Goal: Transaction & Acquisition: Purchase product/service

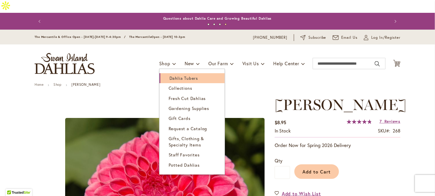
click at [179, 75] on span "Dahlia Tubers" at bounding box center [183, 78] width 29 height 6
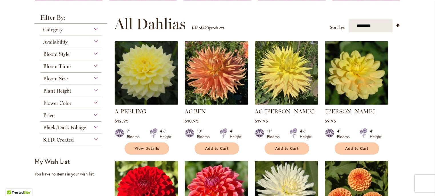
scroll to position [114, 0]
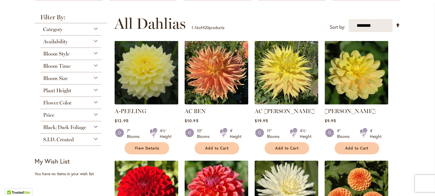
click at [92, 73] on div "Bloom Size" at bounding box center [70, 77] width 61 height 9
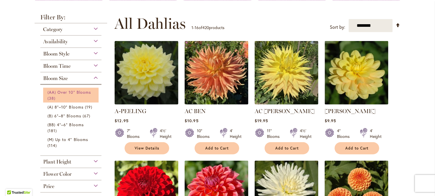
click at [80, 90] on span "(AA) Over 10" Blooms" at bounding box center [68, 92] width 43 height 5
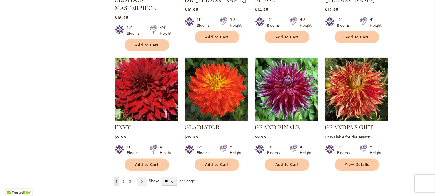
scroll to position [456, 0]
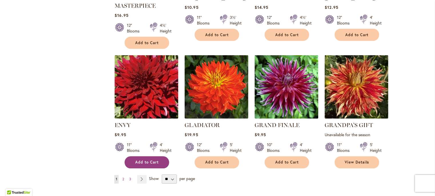
click at [148, 157] on button "Add to Cart" at bounding box center [147, 163] width 45 height 12
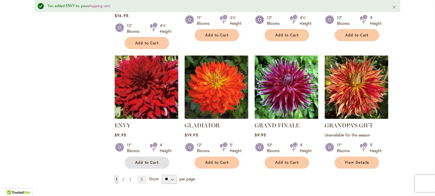
scroll to position [522, 0]
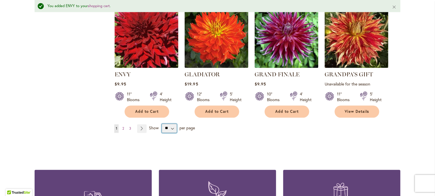
click at [172, 124] on select "** ** ** **" at bounding box center [169, 128] width 15 height 9
select select "**"
click at [162, 124] on select "** ** ** **" at bounding box center [169, 128] width 15 height 9
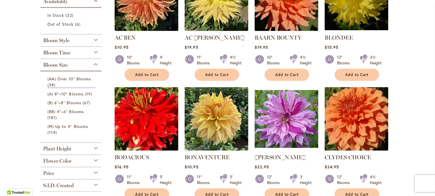
scroll to position [163, 0]
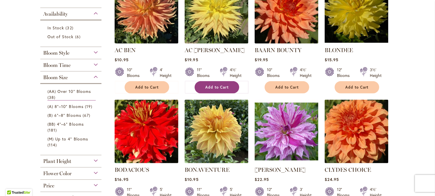
click at [224, 85] on span "Add to Cart" at bounding box center [216, 87] width 23 height 5
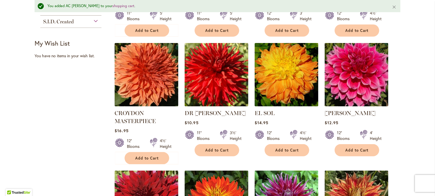
scroll to position [355, 0]
click at [356, 148] on span "Add to Cart" at bounding box center [356, 150] width 23 height 5
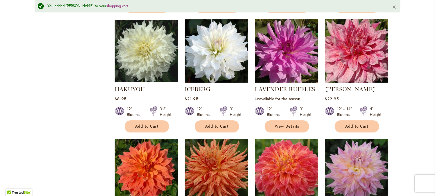
scroll to position [682, 0]
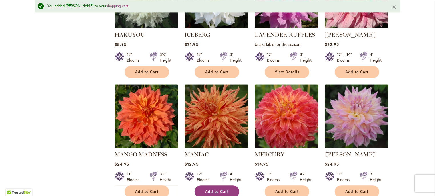
click at [209, 190] on span "Add to Cart" at bounding box center [216, 192] width 23 height 5
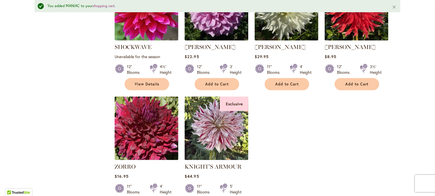
scroll to position [1158, 0]
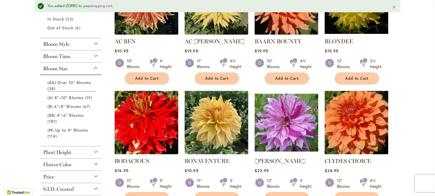
scroll to position [187, 0]
click at [70, 95] on span "(A) 8"–10" Blooms" at bounding box center [65, 97] width 36 height 5
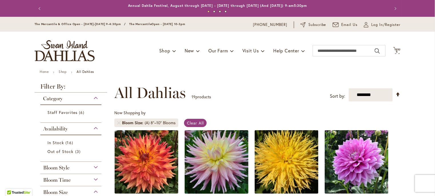
scroll to position [74, 0]
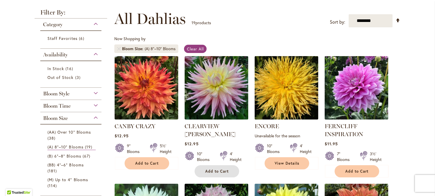
drag, startPoint x: 217, startPoint y: 161, endPoint x: 225, endPoint y: 156, distance: 9.5
click at [217, 169] on span "Add to Cart" at bounding box center [216, 171] width 23 height 5
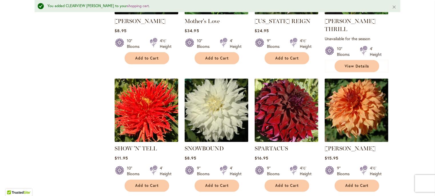
scroll to position [463, 0]
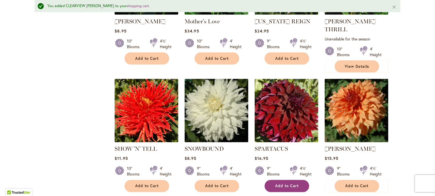
click at [285, 184] on span "Add to Cart" at bounding box center [286, 186] width 23 height 5
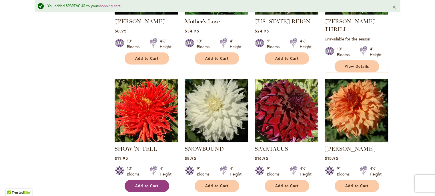
click at [149, 180] on button "Add to Cart" at bounding box center [147, 186] width 45 height 12
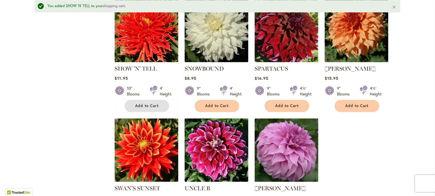
scroll to position [587, 0]
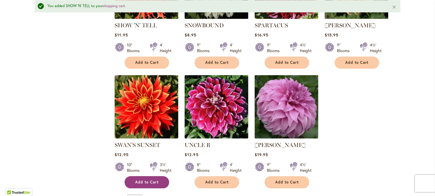
click at [140, 180] on span "Add to Cart" at bounding box center [146, 182] width 23 height 5
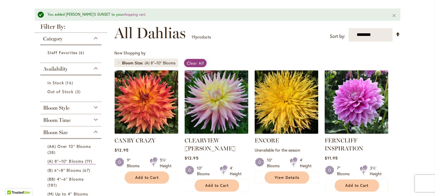
scroll to position [139, 0]
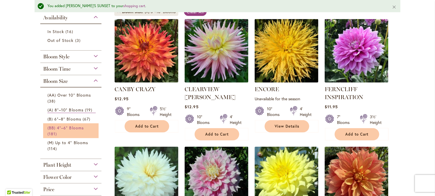
click at [72, 125] on span "(BB) 4"–6" Blooms" at bounding box center [65, 127] width 36 height 5
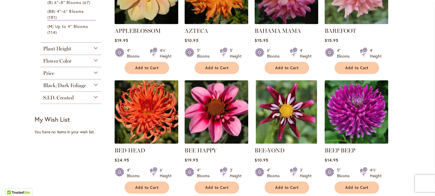
scroll to position [323, 0]
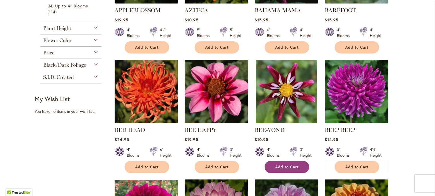
click at [282, 165] on span "Add to Cart" at bounding box center [286, 167] width 23 height 5
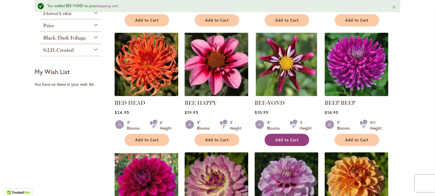
scroll to position [406, 0]
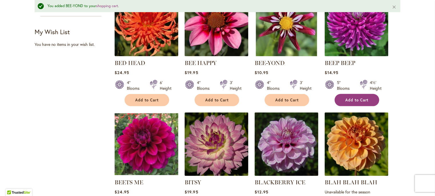
click at [351, 94] on button "Add to Cart" at bounding box center [356, 100] width 45 height 12
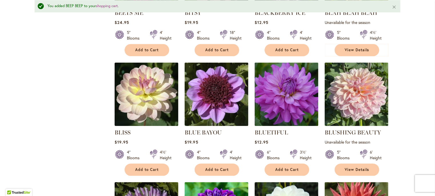
scroll to position [577, 0]
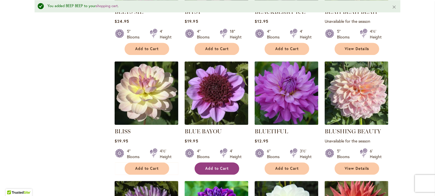
click at [220, 163] on button "Add to Cart" at bounding box center [216, 169] width 45 height 12
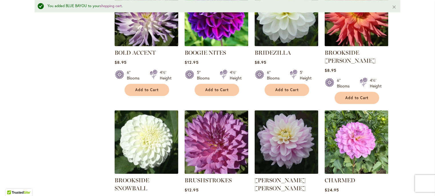
scroll to position [712, 0]
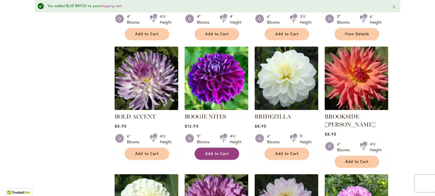
click at [210, 152] on span "Add to Cart" at bounding box center [216, 154] width 23 height 5
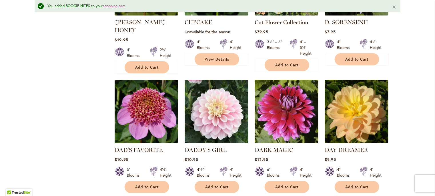
scroll to position [1318, 0]
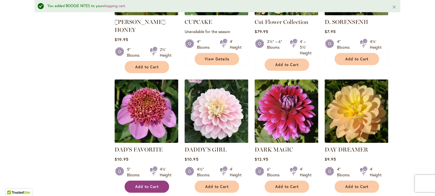
click at [156, 185] on span "Add to Cart" at bounding box center [146, 187] width 23 height 5
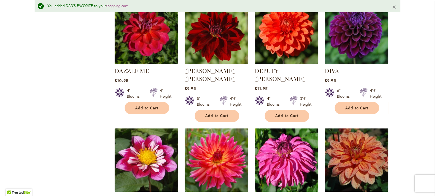
scroll to position [1517, 0]
click at [349, 102] on button "Add to Cart" at bounding box center [356, 108] width 45 height 12
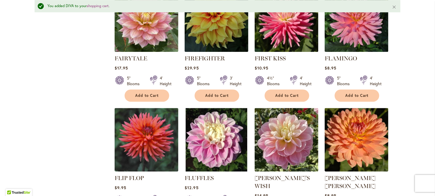
scroll to position [1960, 0]
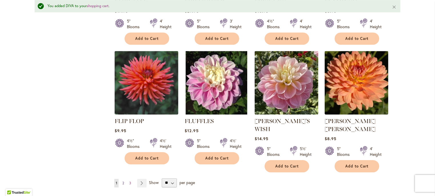
click at [122, 179] on link "Page 2" at bounding box center [123, 183] width 5 height 9
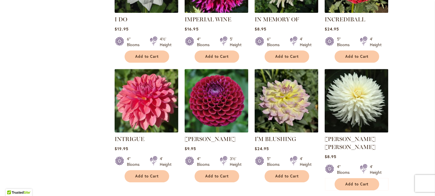
scroll to position [692, 0]
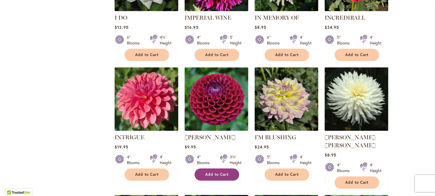
click at [222, 169] on button "Add to Cart" at bounding box center [216, 175] width 45 height 12
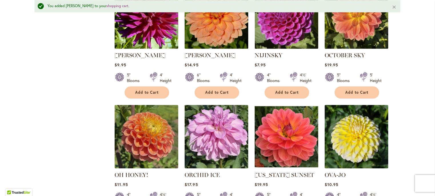
scroll to position [1909, 0]
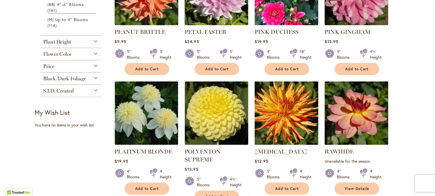
scroll to position [309, 0]
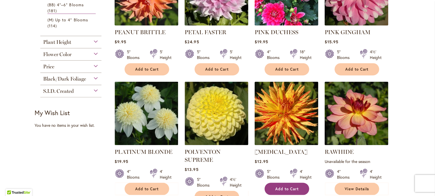
click at [285, 187] on span "Add to Cart" at bounding box center [286, 189] width 23 height 5
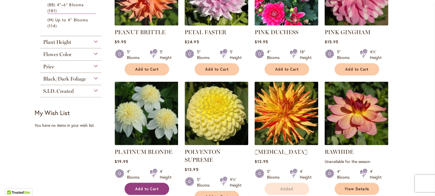
click at [147, 187] on span "Add to Cart" at bounding box center [146, 189] width 23 height 5
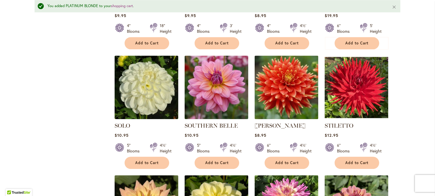
scroll to position [719, 0]
click at [284, 157] on button "Add to Cart" at bounding box center [286, 163] width 45 height 12
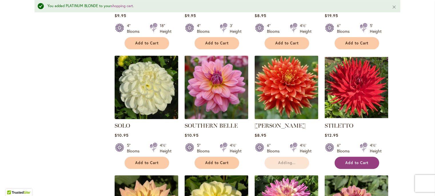
click at [347, 161] on span "Add to Cart" at bounding box center [356, 163] width 23 height 5
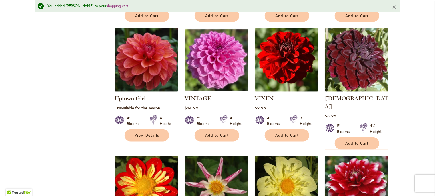
scroll to position [1437, 0]
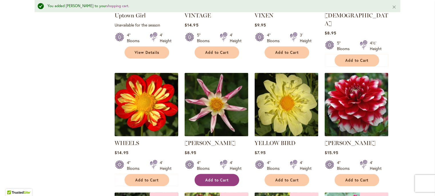
click at [218, 178] on span "Add to Cart" at bounding box center [216, 180] width 23 height 5
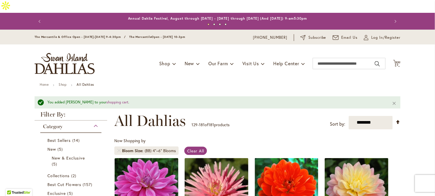
scroll to position [88, 0]
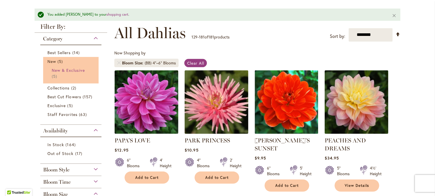
click at [65, 68] on span "New & Exclusive" at bounding box center [68, 70] width 33 height 5
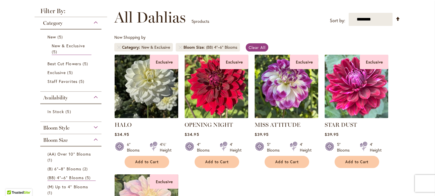
scroll to position [88, 0]
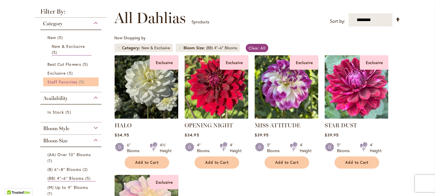
click at [63, 79] on link "Staff Favorites 5 items" at bounding box center [71, 82] width 48 height 6
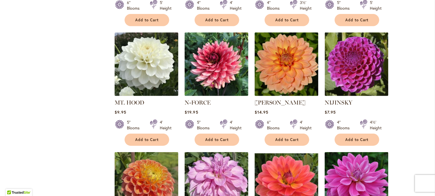
scroll to position [1238, 0]
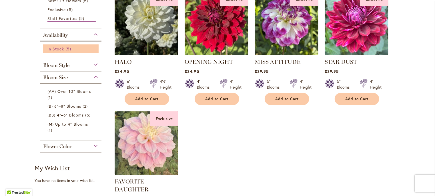
scroll to position [153, 0]
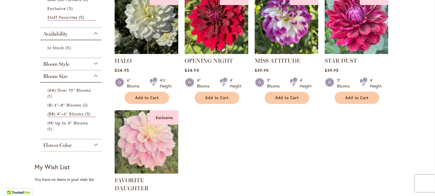
click at [94, 140] on div "Flower Color" at bounding box center [70, 144] width 61 height 9
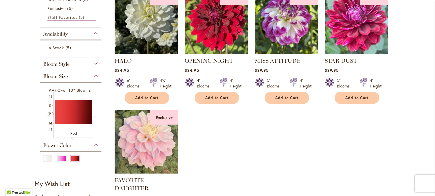
click at [75, 156] on div "Red" at bounding box center [75, 159] width 9 height 6
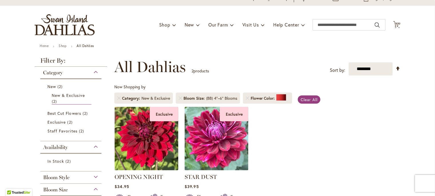
scroll to position [75, 0]
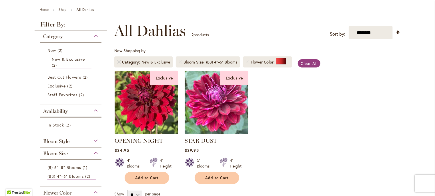
click at [150, 59] on div "New & Exclusive" at bounding box center [155, 62] width 29 height 6
click at [303, 61] on span "Clear All" at bounding box center [308, 63] width 17 height 5
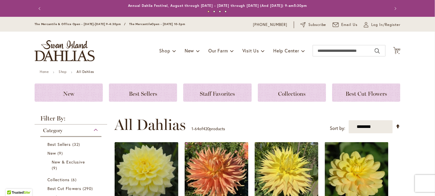
scroll to position [180, 0]
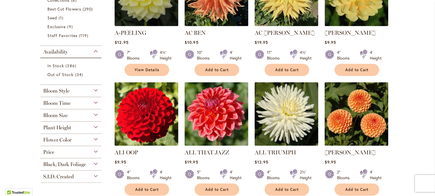
click at [92, 141] on div "Flower Color" at bounding box center [70, 138] width 61 height 9
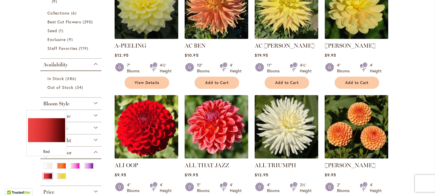
click at [48, 174] on div "Red" at bounding box center [47, 177] width 9 height 6
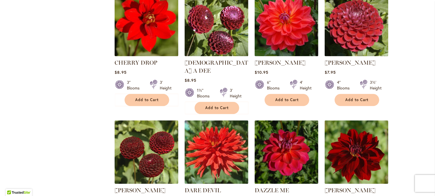
scroll to position [580, 0]
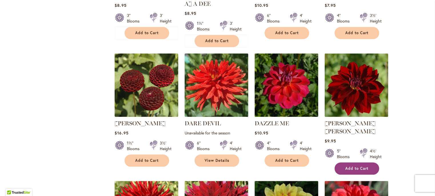
click at [352, 166] on span "Add to Cart" at bounding box center [356, 168] width 23 height 5
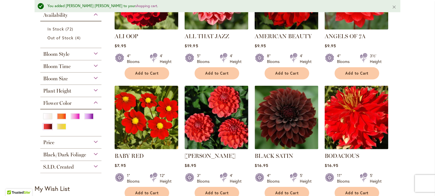
scroll to position [205, 0]
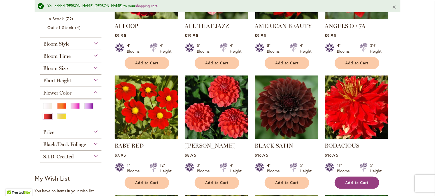
click at [350, 181] on span "Add to Cart" at bounding box center [356, 183] width 23 height 5
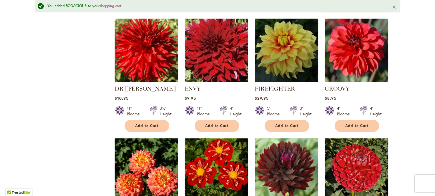
scroll to position [728, 0]
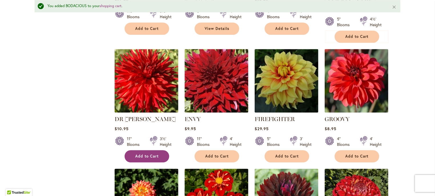
click at [158, 150] on button "Add to Cart" at bounding box center [147, 156] width 45 height 12
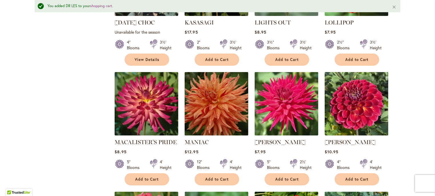
scroll to position [1218, 0]
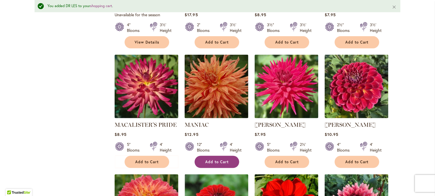
click at [212, 160] on span "Add to Cart" at bounding box center [216, 162] width 23 height 5
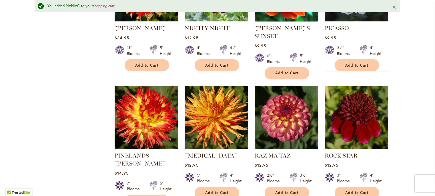
scroll to position [1563, 0]
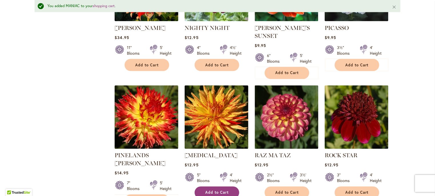
click at [216, 187] on button "Add to Cart" at bounding box center [216, 193] width 45 height 12
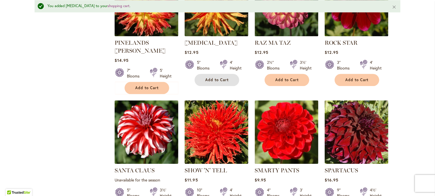
scroll to position [1681, 0]
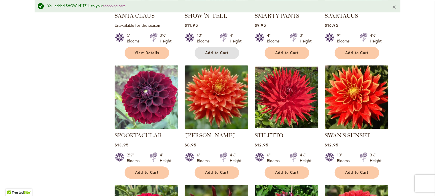
scroll to position [1831, 0]
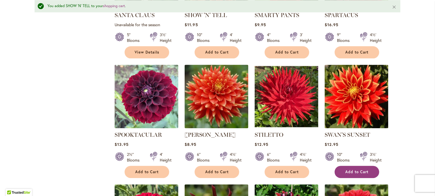
click at [351, 170] on span "Add to Cart" at bounding box center [356, 172] width 23 height 5
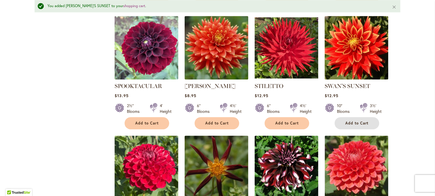
scroll to position [1916, 0]
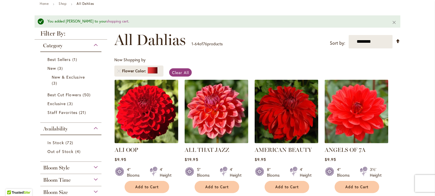
scroll to position [0, 0]
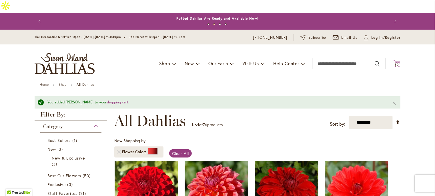
click at [395, 60] on icon "Cart .cls-1 { fill: #231f20; }" at bounding box center [396, 63] width 7 height 7
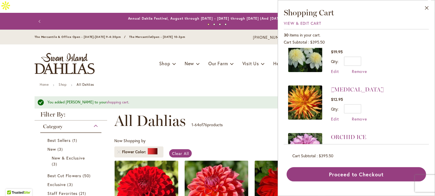
scroll to position [358, 0]
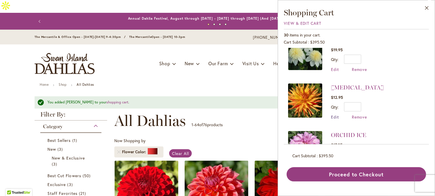
click at [335, 115] on span "Edit" at bounding box center [335, 117] width 8 height 5
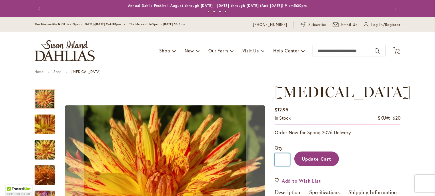
click at [279, 160] on input "*" at bounding box center [281, 160] width 15 height 13
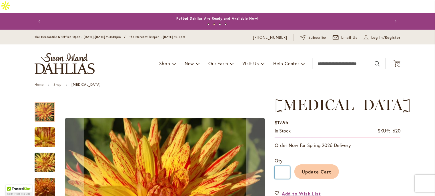
type input "*"
click at [318, 165] on button "Update Cart" at bounding box center [316, 172] width 45 height 15
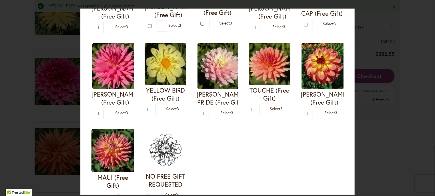
scroll to position [175, 0]
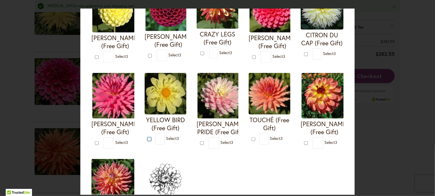
type input "*"
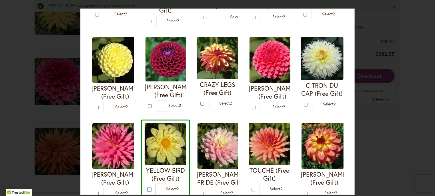
scroll to position [120, 0]
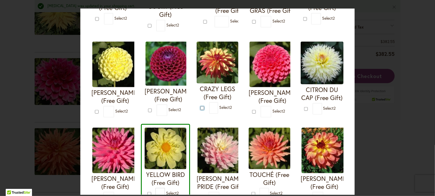
type input "*"
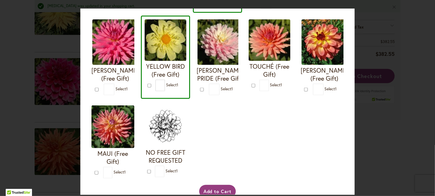
scroll to position [221, 0]
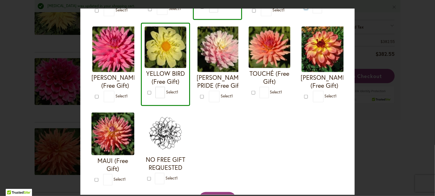
type input "*"
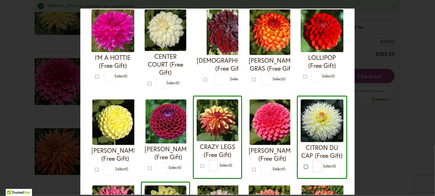
scroll to position [0, 0]
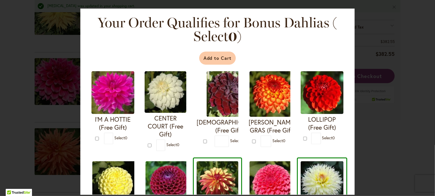
click at [216, 59] on button "Add to Cart" at bounding box center [217, 58] width 37 height 13
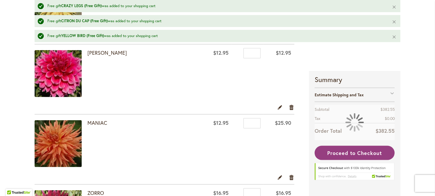
scroll to position [272, 0]
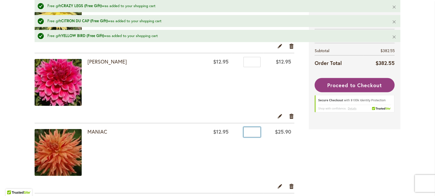
click at [244, 127] on input "*" at bounding box center [251, 132] width 17 height 10
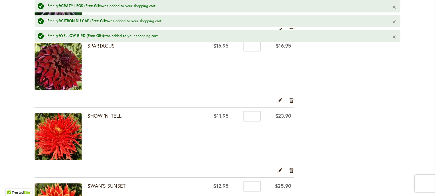
scroll to position [570, 0]
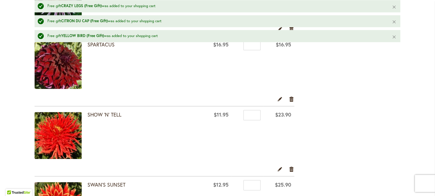
type input "*"
click at [244, 110] on input "*" at bounding box center [251, 115] width 17 height 10
type input "*"
click at [248, 129] on td "Qty *" at bounding box center [248, 136] width 32 height 60
click at [244, 180] on input "*" at bounding box center [251, 185] width 17 height 10
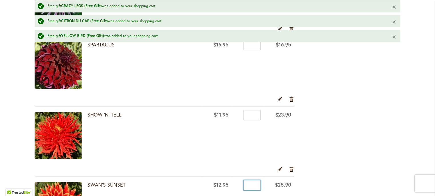
type input "*"
click at [244, 166] on div "Edit Remove item" at bounding box center [165, 171] width 260 height 10
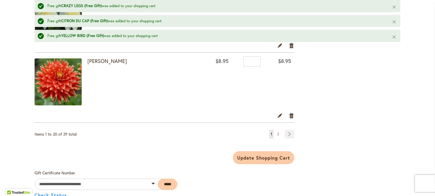
scroll to position [1467, 0]
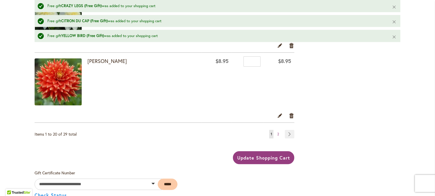
click at [260, 155] on span "Update Shopping Cart" at bounding box center [263, 158] width 53 height 6
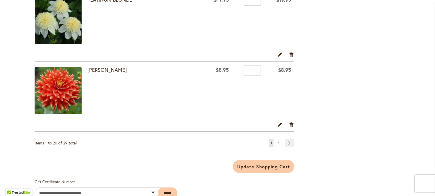
scroll to position [1413, 0]
click at [277, 141] on span "2" at bounding box center [278, 143] width 2 height 4
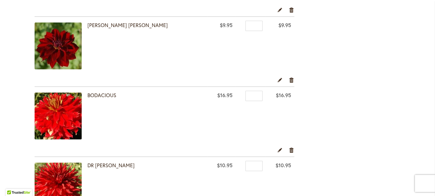
scroll to position [264, 0]
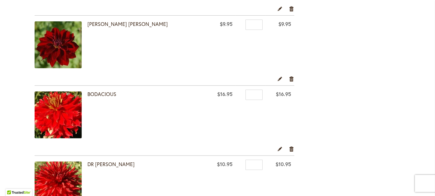
click at [49, 104] on img at bounding box center [58, 115] width 47 height 47
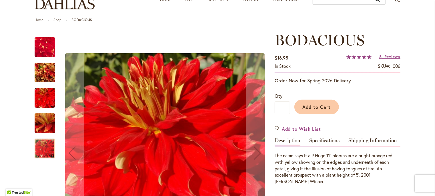
scroll to position [72, 0]
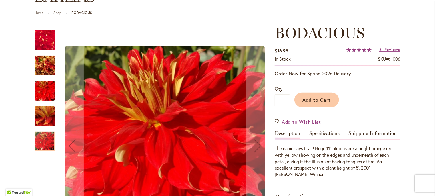
click at [46, 56] on img "BODACIOUS" at bounding box center [45, 65] width 21 height 27
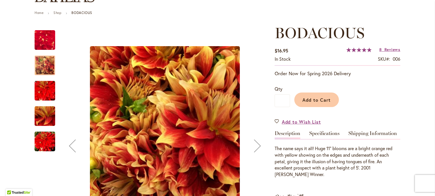
click at [47, 77] on img "BODACIOUS" at bounding box center [44, 90] width 41 height 27
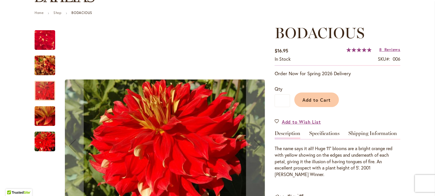
click at [47, 101] on img "BODACIOUS" at bounding box center [44, 116] width 41 height 31
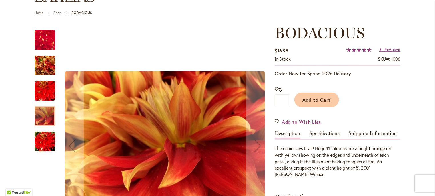
click at [48, 132] on img "BODACIOUS" at bounding box center [45, 142] width 21 height 21
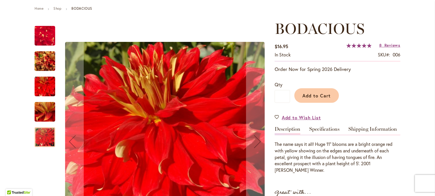
scroll to position [20, 0]
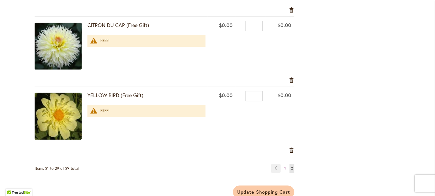
scroll to position [615, 0]
click at [276, 164] on link "Page Previous" at bounding box center [275, 168] width 9 height 9
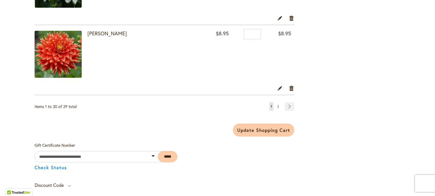
scroll to position [1449, 0]
click at [277, 105] on span "2" at bounding box center [278, 107] width 2 height 4
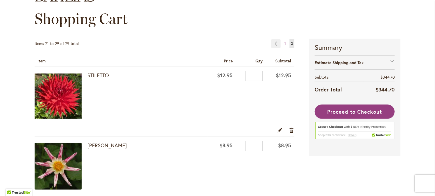
scroll to position [68, 0]
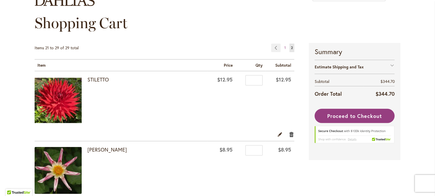
click at [291, 131] on link "Remove item" at bounding box center [291, 134] width 5 height 6
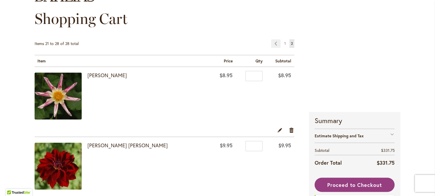
scroll to position [17, 0]
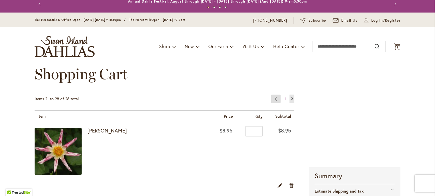
click at [272, 95] on link "Page Previous" at bounding box center [275, 99] width 9 height 9
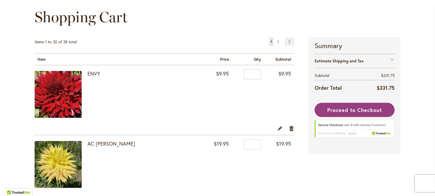
scroll to position [115, 0]
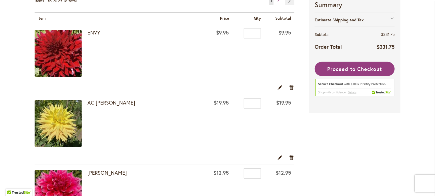
click at [68, 115] on img at bounding box center [58, 123] width 47 height 47
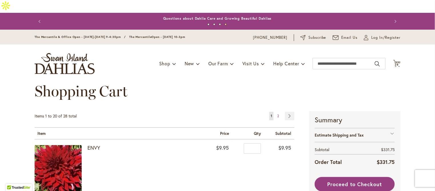
click at [150, 128] on th "Item" at bounding box center [119, 134] width 168 height 12
